Goal: Task Accomplishment & Management: Manage account settings

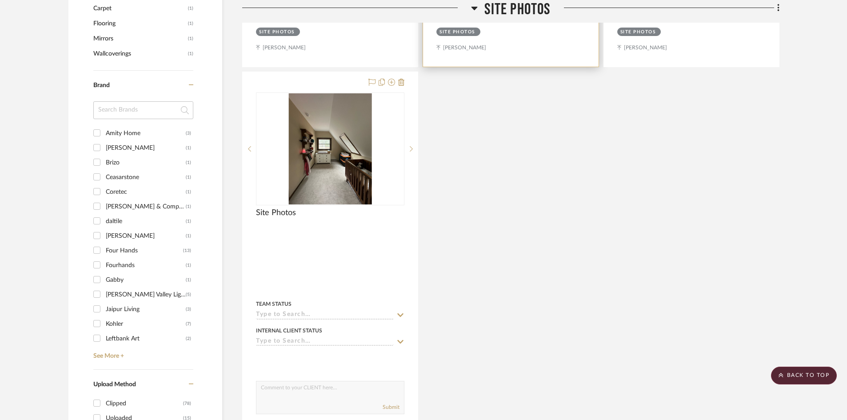
scroll to position [684, 0]
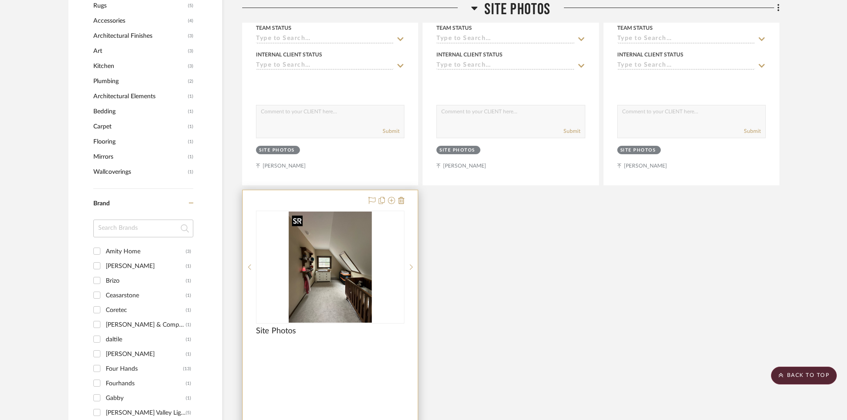
click at [341, 241] on img "0" at bounding box center [330, 266] width 84 height 111
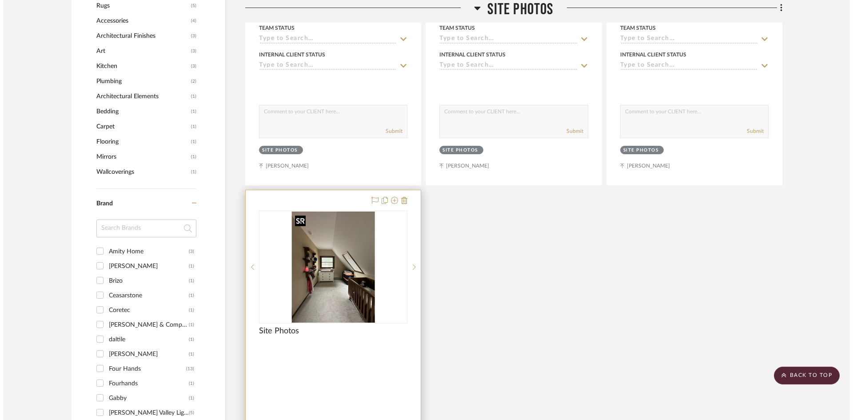
scroll to position [0, 0]
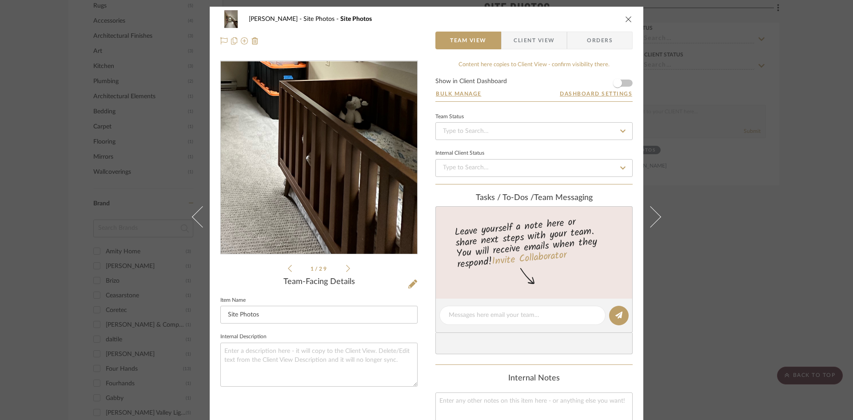
click at [370, 202] on img "0" at bounding box center [319, 157] width 144 height 193
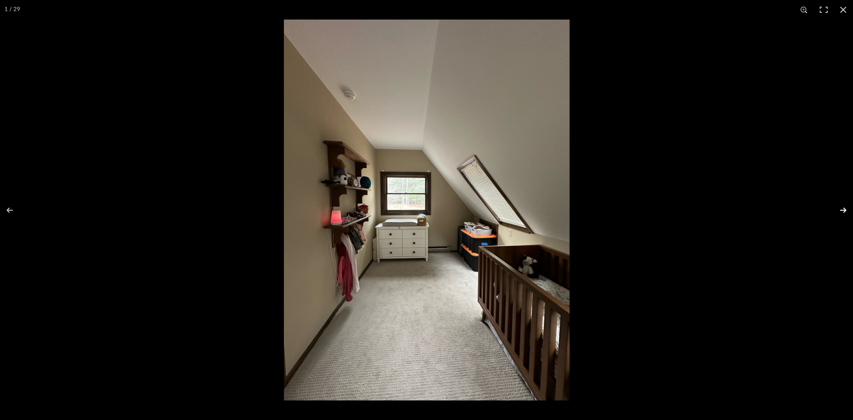
click at [842, 209] on button at bounding box center [837, 210] width 31 height 44
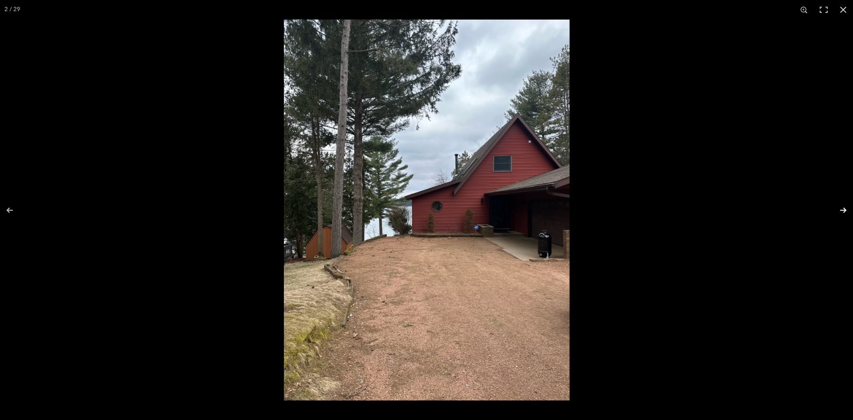
click at [842, 209] on button at bounding box center [837, 210] width 31 height 44
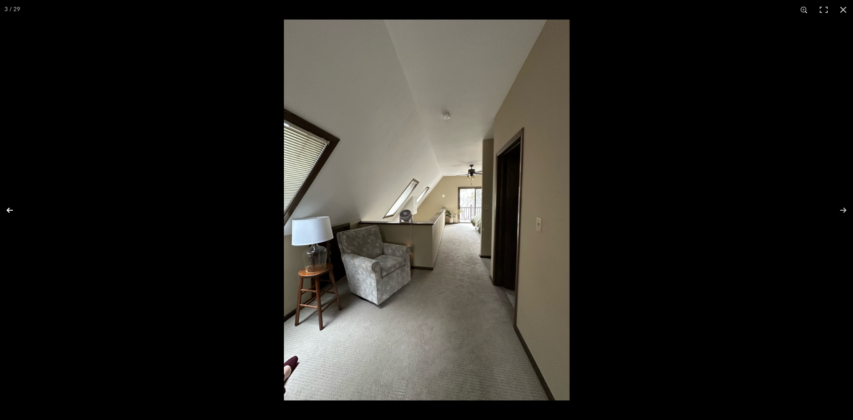
click at [12, 205] on button at bounding box center [15, 210] width 31 height 44
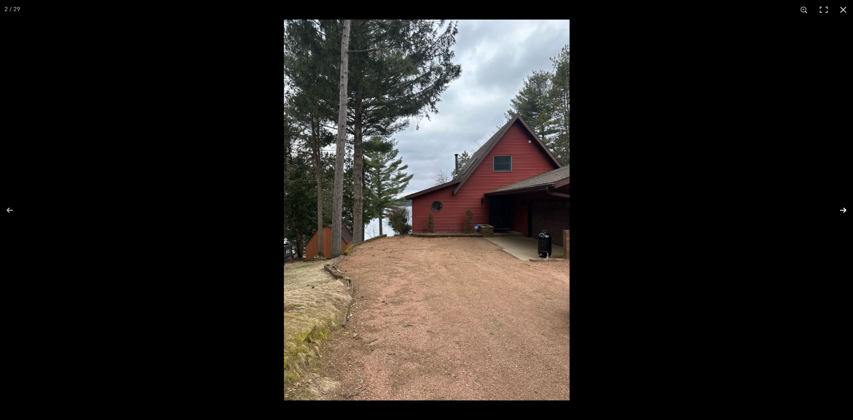
click at [844, 211] on button at bounding box center [837, 210] width 31 height 44
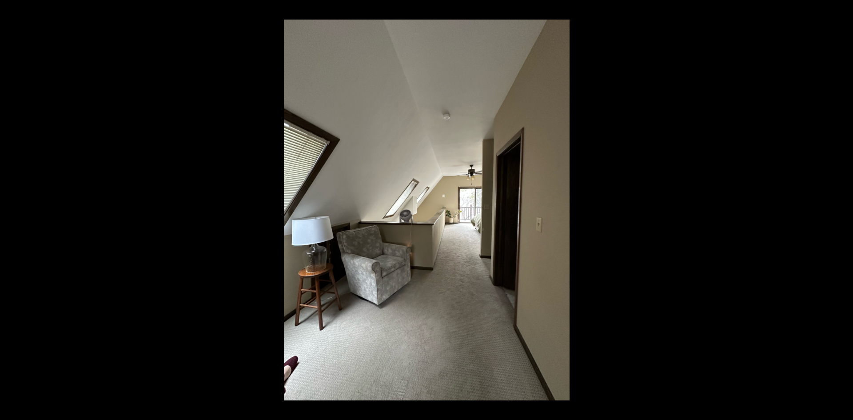
click at [843, 209] on button at bounding box center [837, 210] width 31 height 44
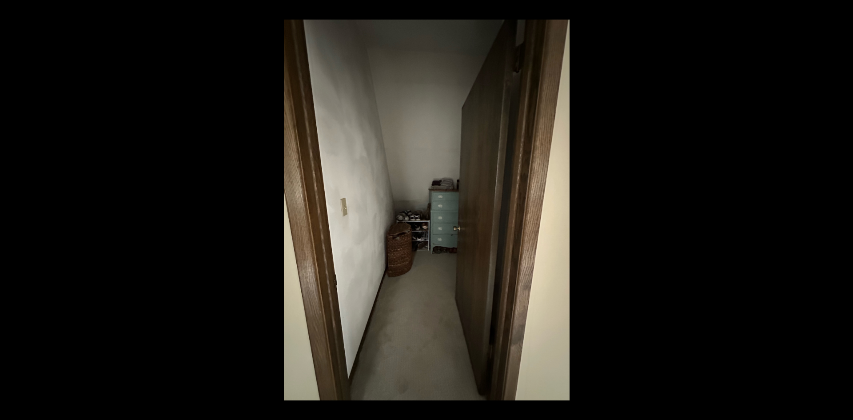
click at [843, 209] on button at bounding box center [837, 210] width 31 height 44
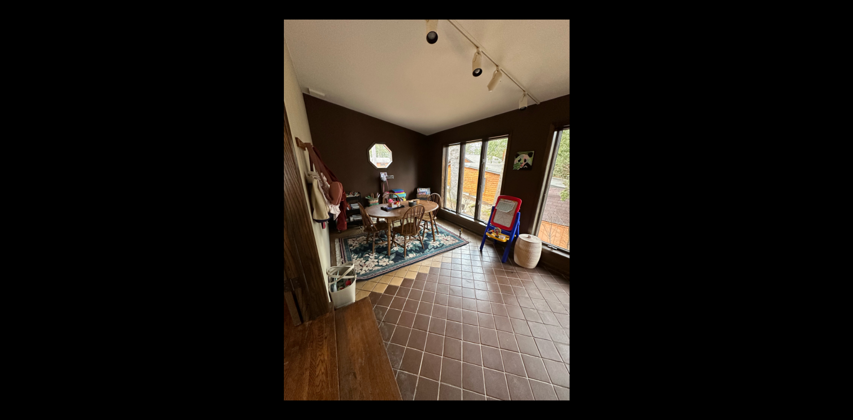
click at [843, 209] on button at bounding box center [837, 210] width 31 height 44
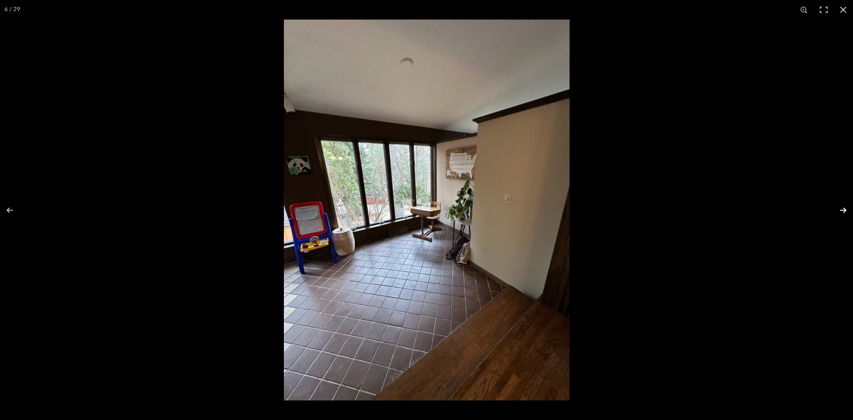
click at [842, 209] on button at bounding box center [837, 210] width 31 height 44
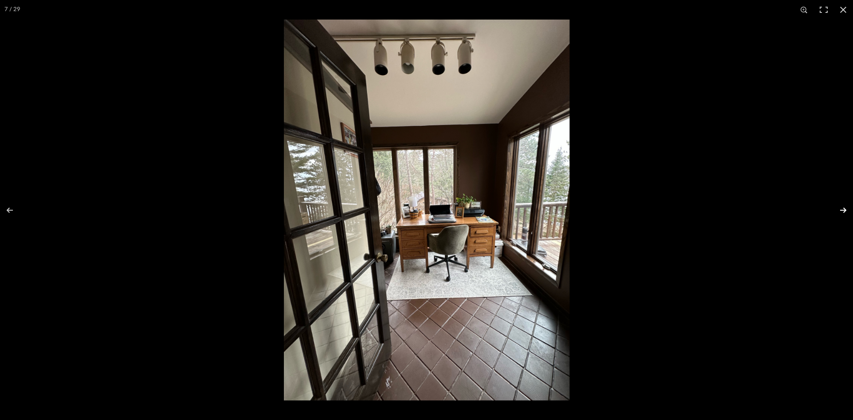
click at [842, 209] on button at bounding box center [837, 210] width 31 height 44
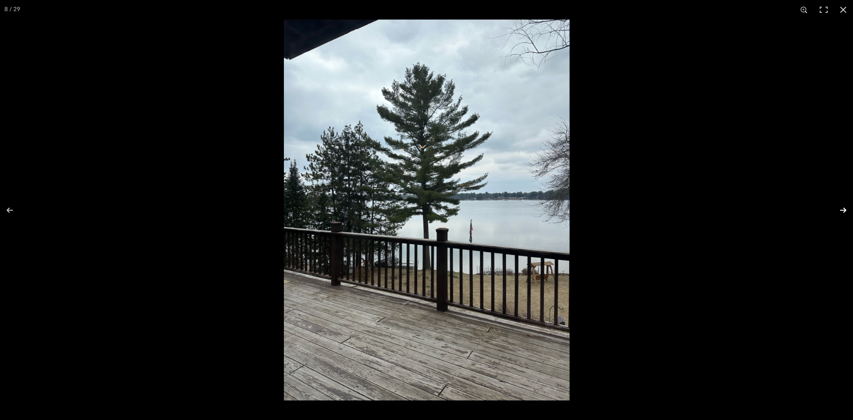
click at [842, 209] on button at bounding box center [837, 210] width 31 height 44
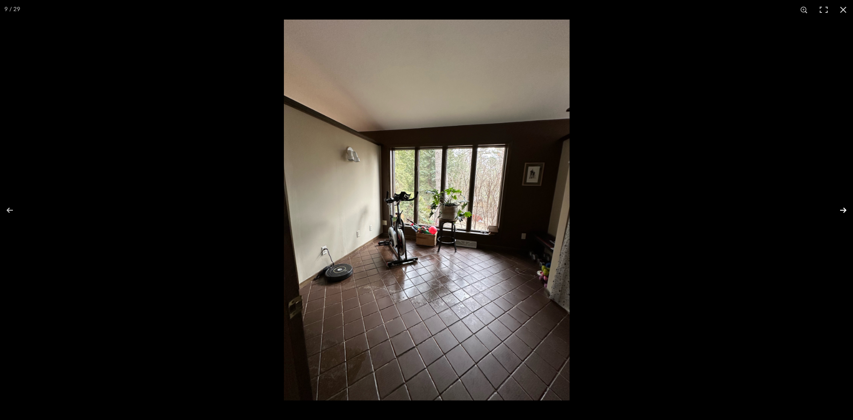
click at [842, 209] on button at bounding box center [837, 210] width 31 height 44
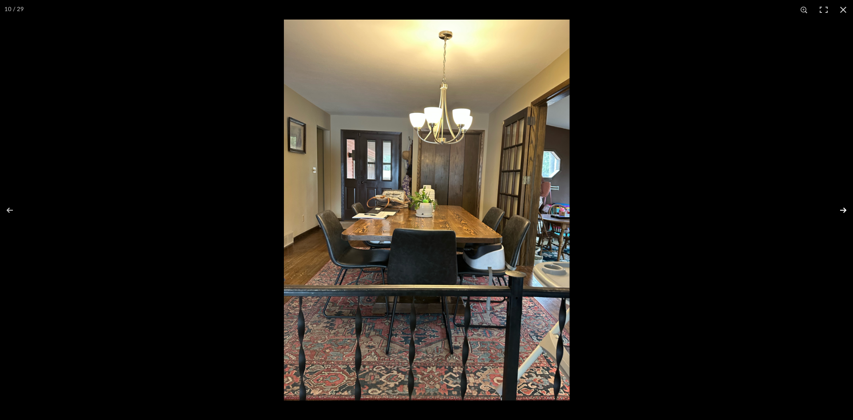
click at [845, 209] on button at bounding box center [837, 210] width 31 height 44
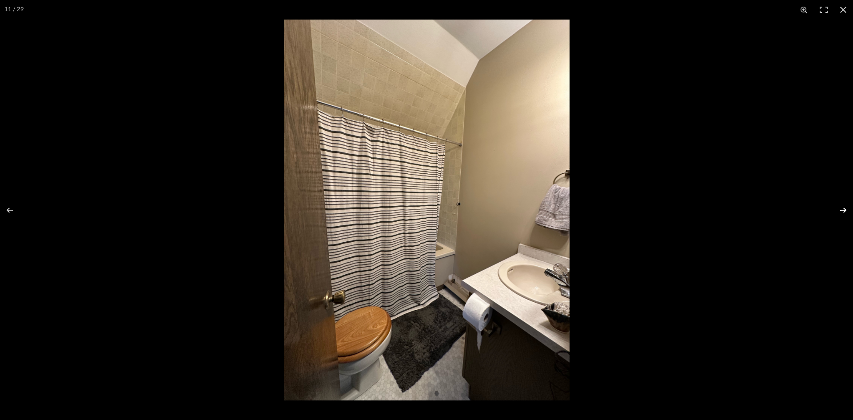
click at [845, 209] on button at bounding box center [837, 210] width 31 height 44
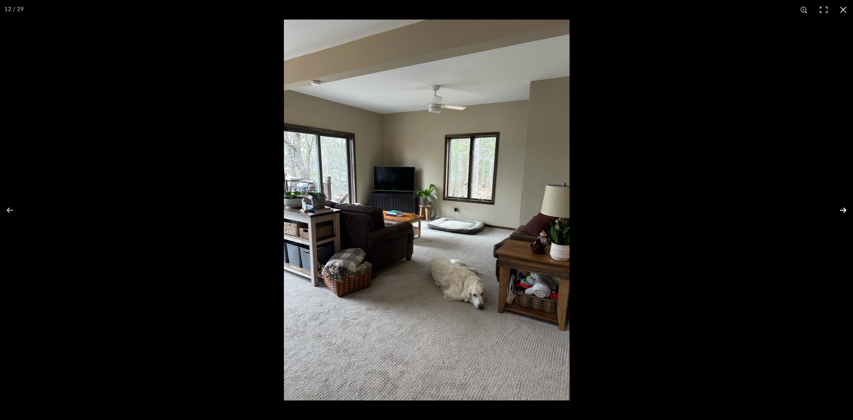
click at [845, 209] on button at bounding box center [837, 210] width 31 height 44
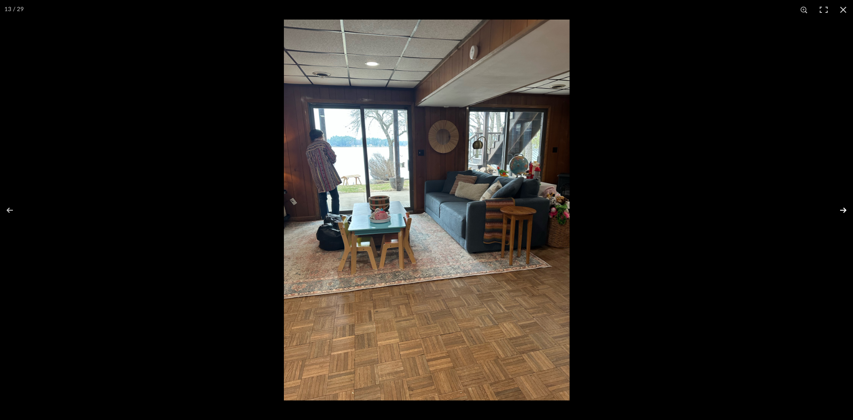
click at [845, 209] on button at bounding box center [837, 210] width 31 height 44
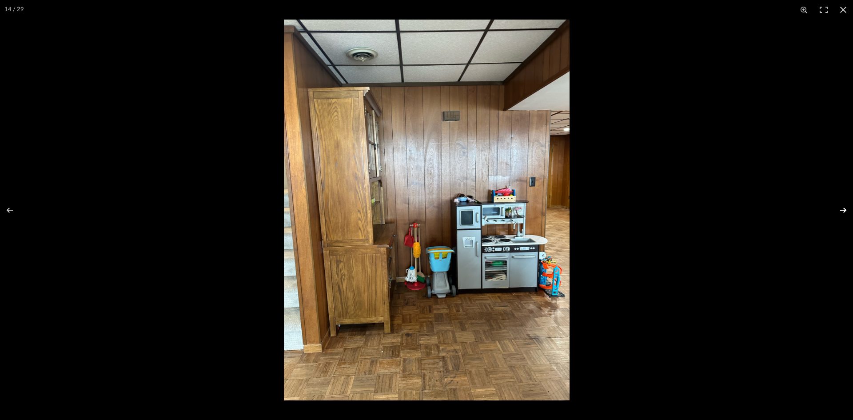
click at [845, 209] on button at bounding box center [837, 210] width 31 height 44
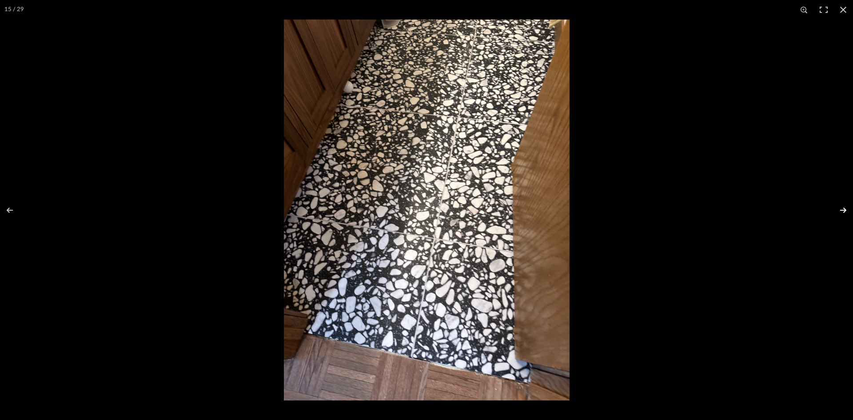
click at [845, 209] on button at bounding box center [837, 210] width 31 height 44
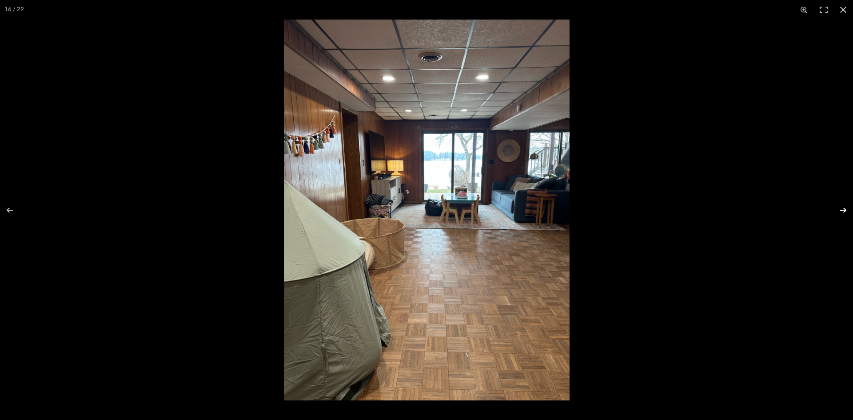
click at [845, 209] on button at bounding box center [837, 210] width 31 height 44
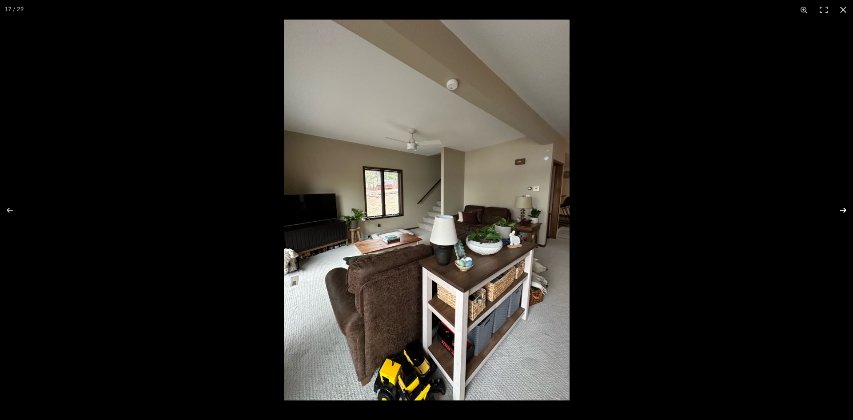
click at [845, 209] on button at bounding box center [837, 210] width 31 height 44
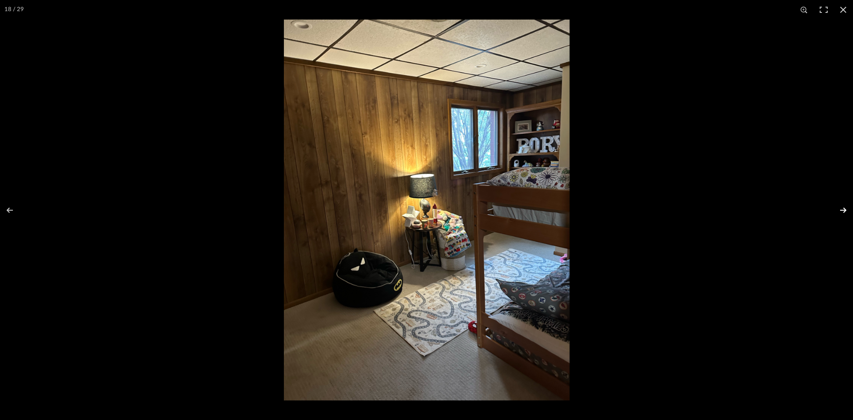
click at [845, 209] on button at bounding box center [837, 210] width 31 height 44
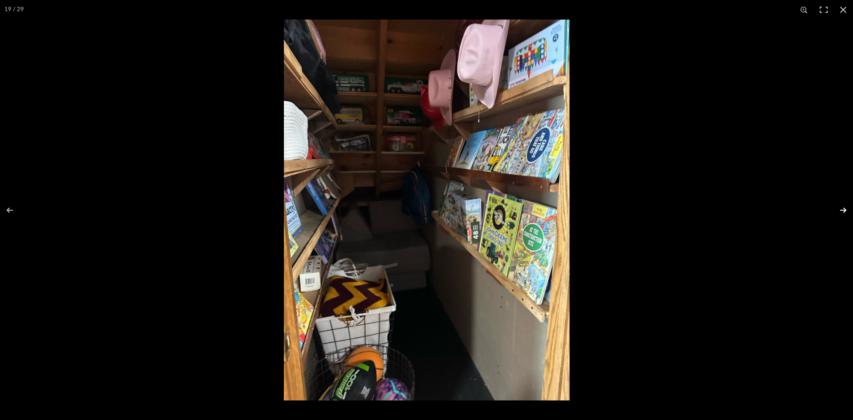
click at [845, 209] on button at bounding box center [837, 210] width 31 height 44
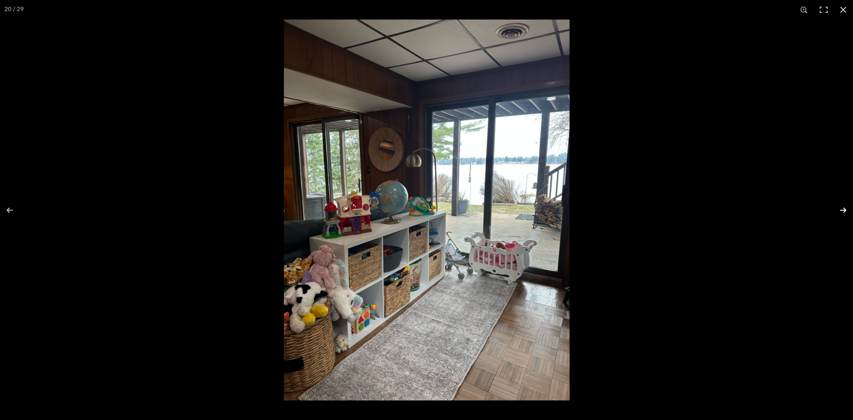
click at [845, 210] on button at bounding box center [837, 210] width 31 height 44
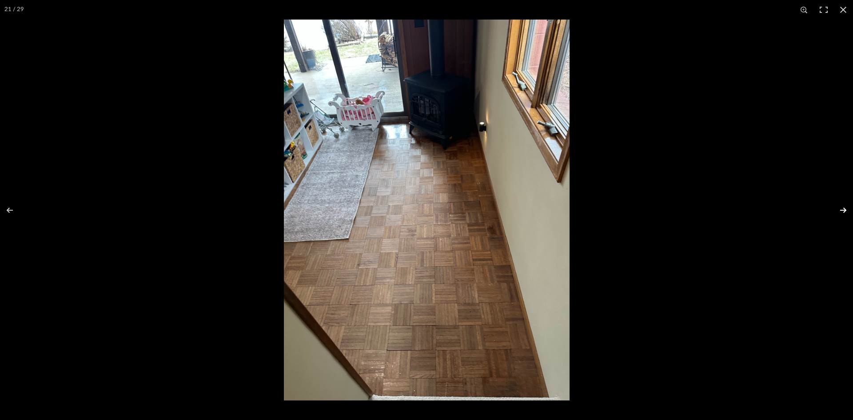
click at [845, 210] on button at bounding box center [837, 210] width 31 height 44
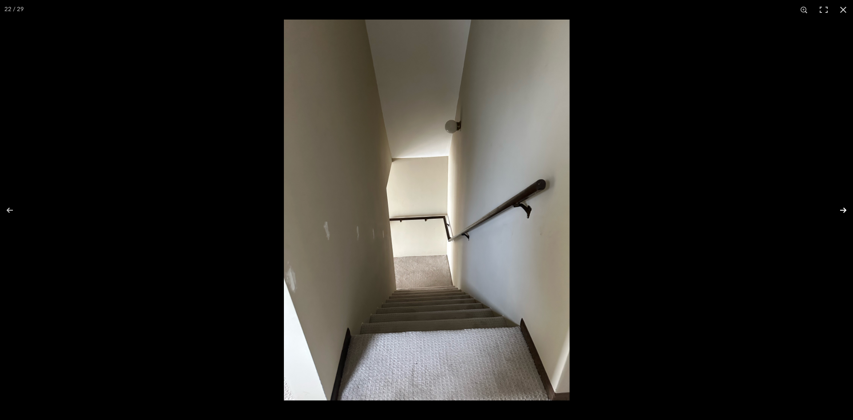
click at [845, 210] on button at bounding box center [837, 210] width 31 height 44
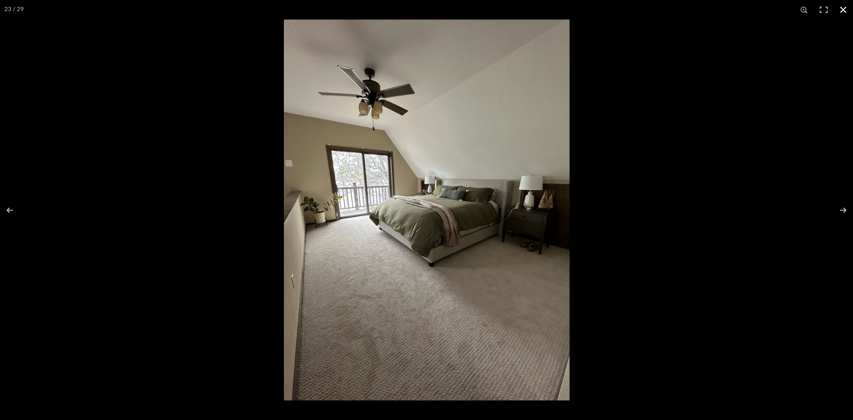
click at [842, 10] on button at bounding box center [843, 10] width 20 height 20
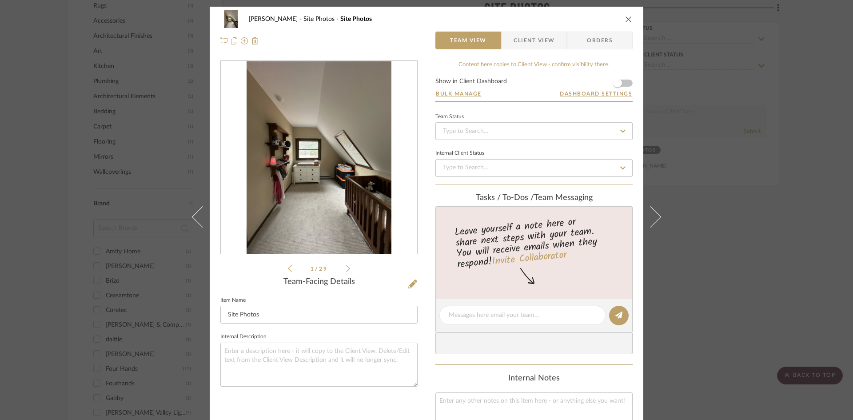
click at [625, 17] on icon "close" at bounding box center [628, 19] width 7 height 7
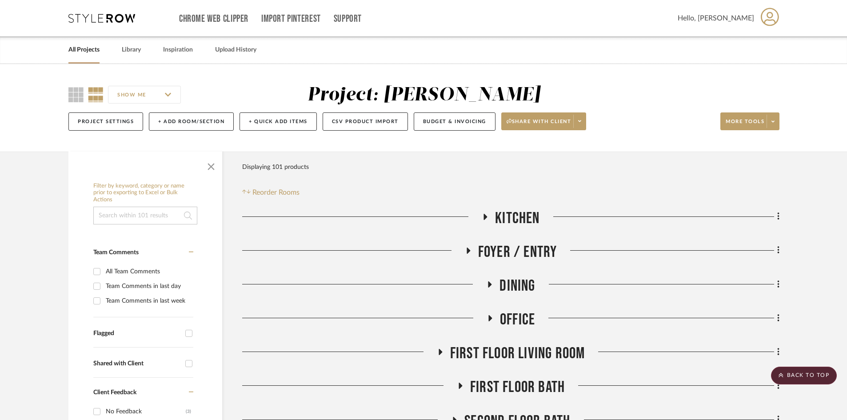
click at [117, 6] on div "Chrome Web Clipper Import Pinterest Support All Projects Library Inspiration Up…" at bounding box center [423, 18] width 711 height 36
click at [115, 24] on div "Chrome Web Clipper Import Pinterest Support All Projects Library Inspiration Up…" at bounding box center [423, 18] width 711 height 36
click at [119, 18] on icon at bounding box center [101, 18] width 67 height 9
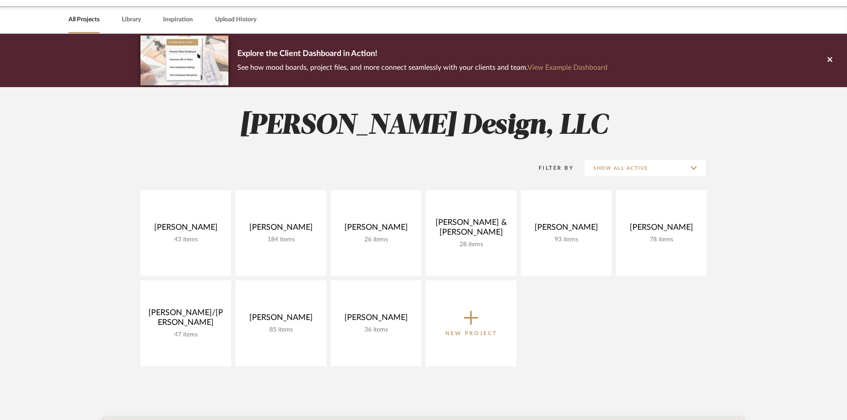
scroll to position [44, 0]
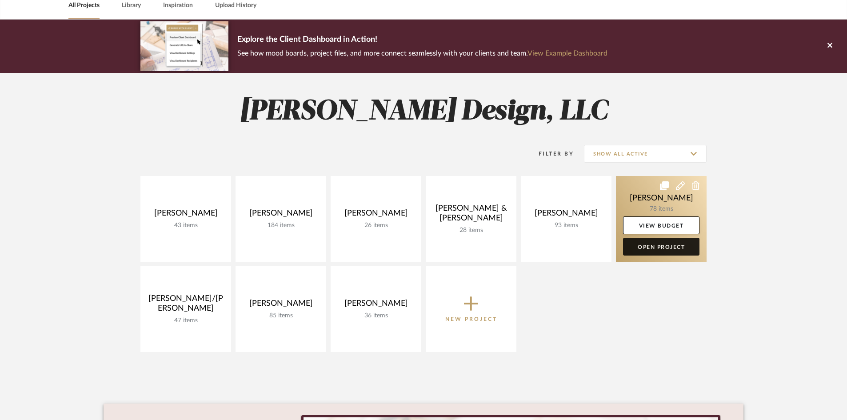
click at [670, 248] on link "Open Project" at bounding box center [661, 247] width 76 height 18
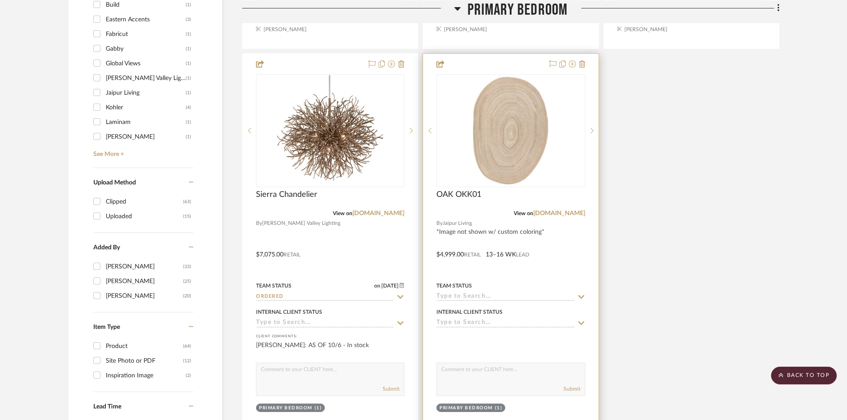
scroll to position [1155, 0]
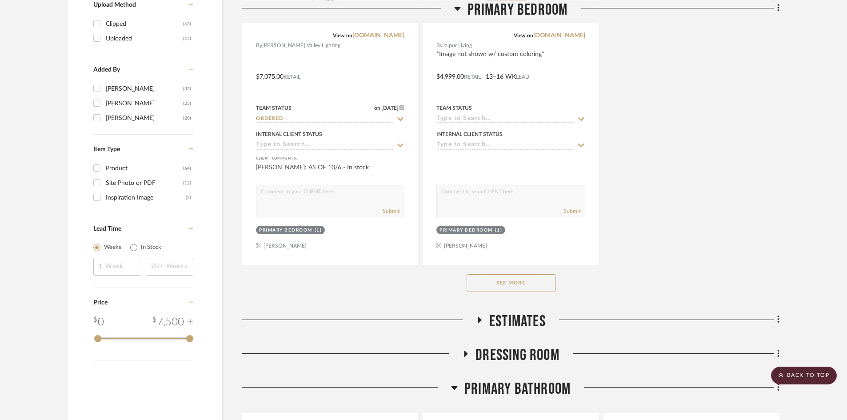
click at [519, 287] on button "See More" at bounding box center [510, 283] width 89 height 18
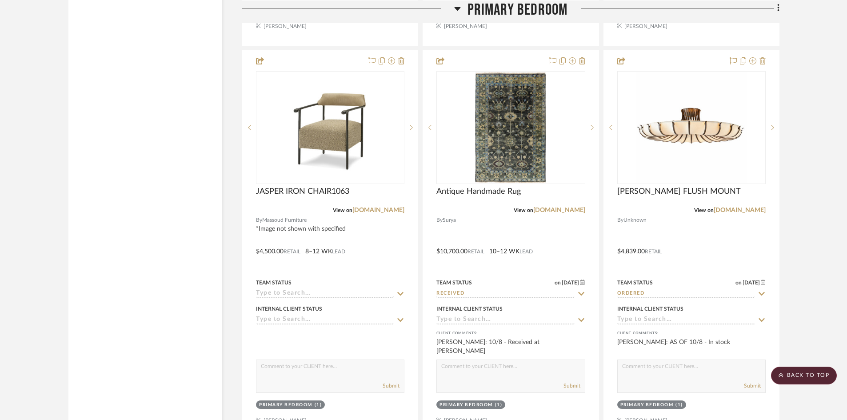
scroll to position [2177, 0]
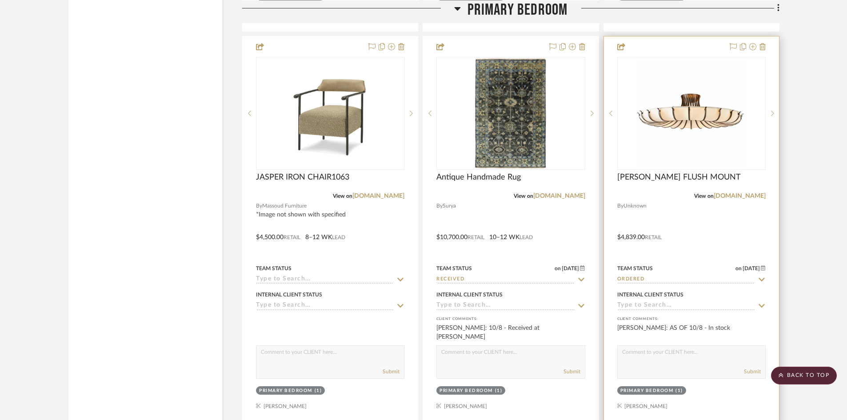
click at [759, 278] on icon at bounding box center [761, 280] width 6 height 4
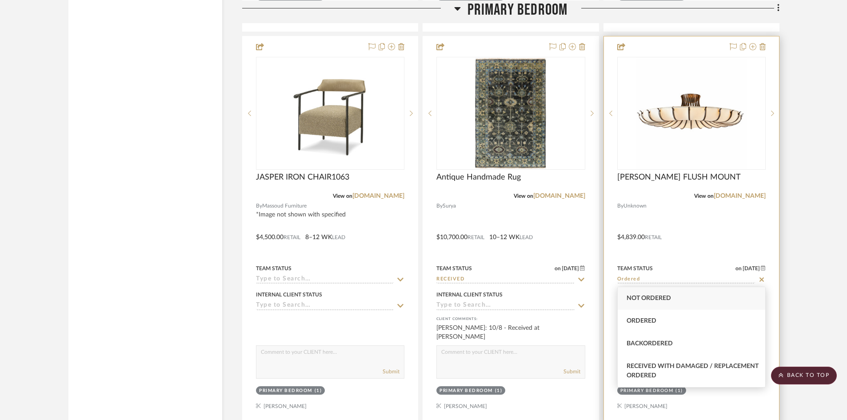
click at [763, 281] on icon at bounding box center [761, 279] width 4 height 4
type input "[DATE]"
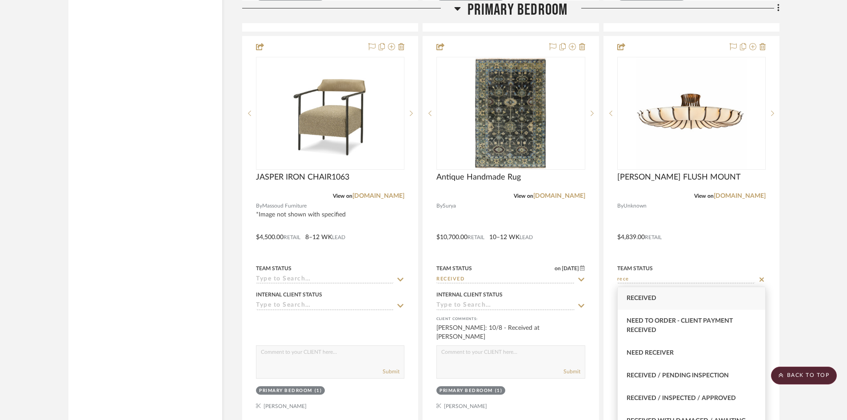
click at [651, 299] on span "Received" at bounding box center [641, 298] width 30 height 6
type input "Received"
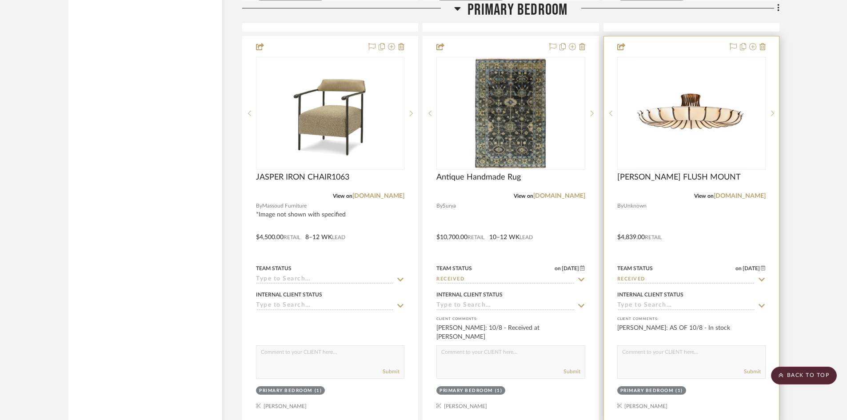
click at [685, 353] on textarea at bounding box center [690, 354] width 147 height 17
type textarea "Stock #29339"
click at [753, 374] on button "Submit" at bounding box center [752, 371] width 17 height 8
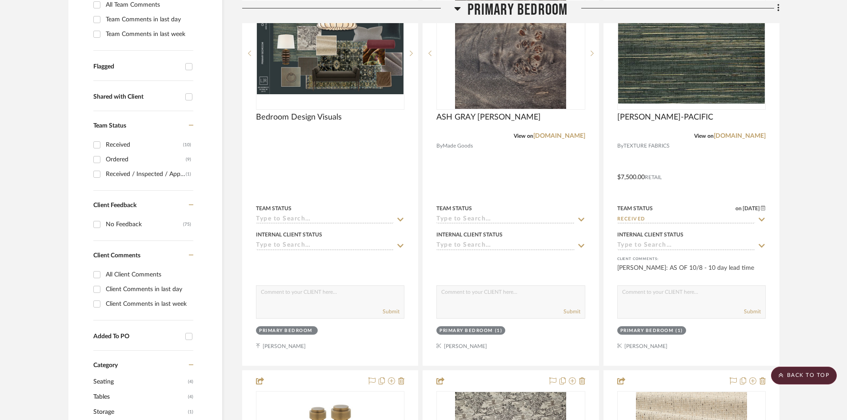
scroll to position [0, 0]
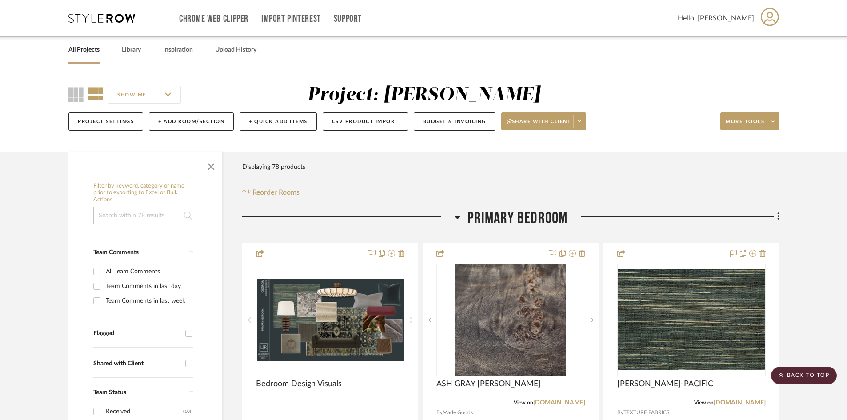
click at [108, 14] on icon at bounding box center [101, 18] width 67 height 9
